Goal: Information Seeking & Learning: Understand process/instructions

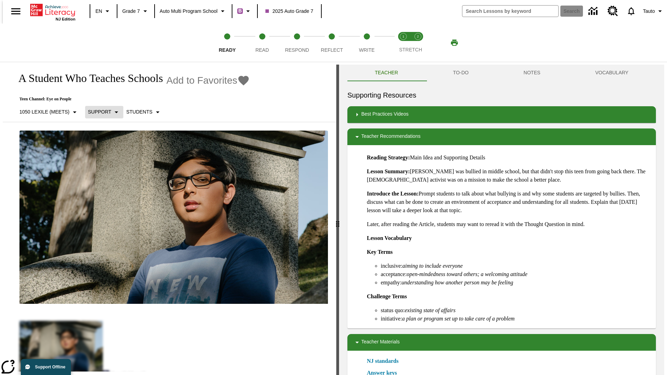
click at [101, 112] on p "Support" at bounding box center [99, 111] width 23 height 7
click at [46, 112] on p "1050 Lexile (Meets)" at bounding box center [44, 111] width 50 height 7
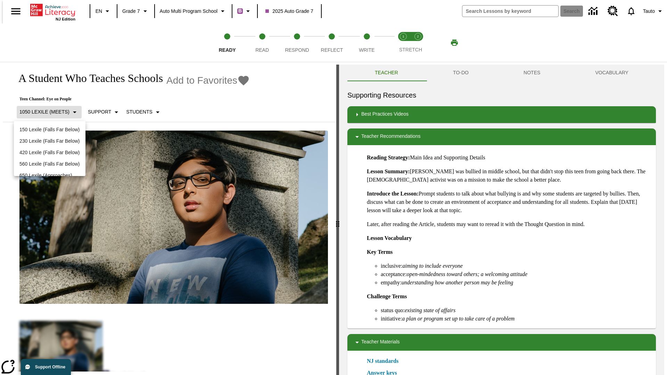
scroll to position [73, 0]
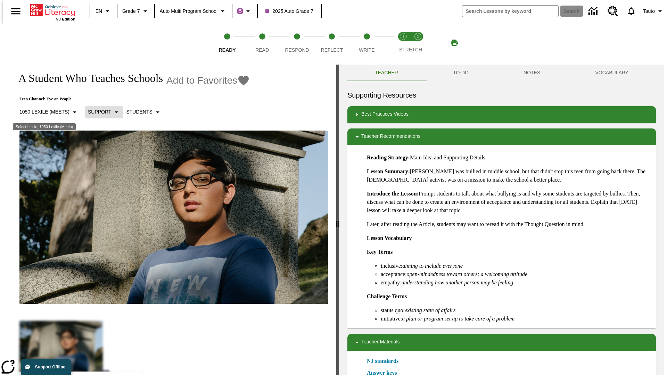
click at [101, 112] on p "Support" at bounding box center [99, 111] width 23 height 7
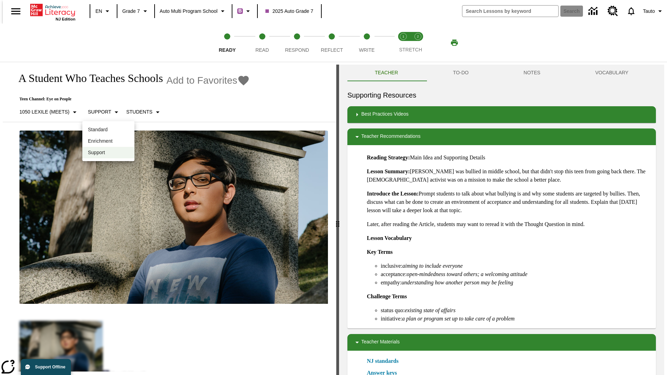
click at [108, 141] on p "Enrichment" at bounding box center [108, 141] width 41 height 7
